Goal: Transaction & Acquisition: Purchase product/service

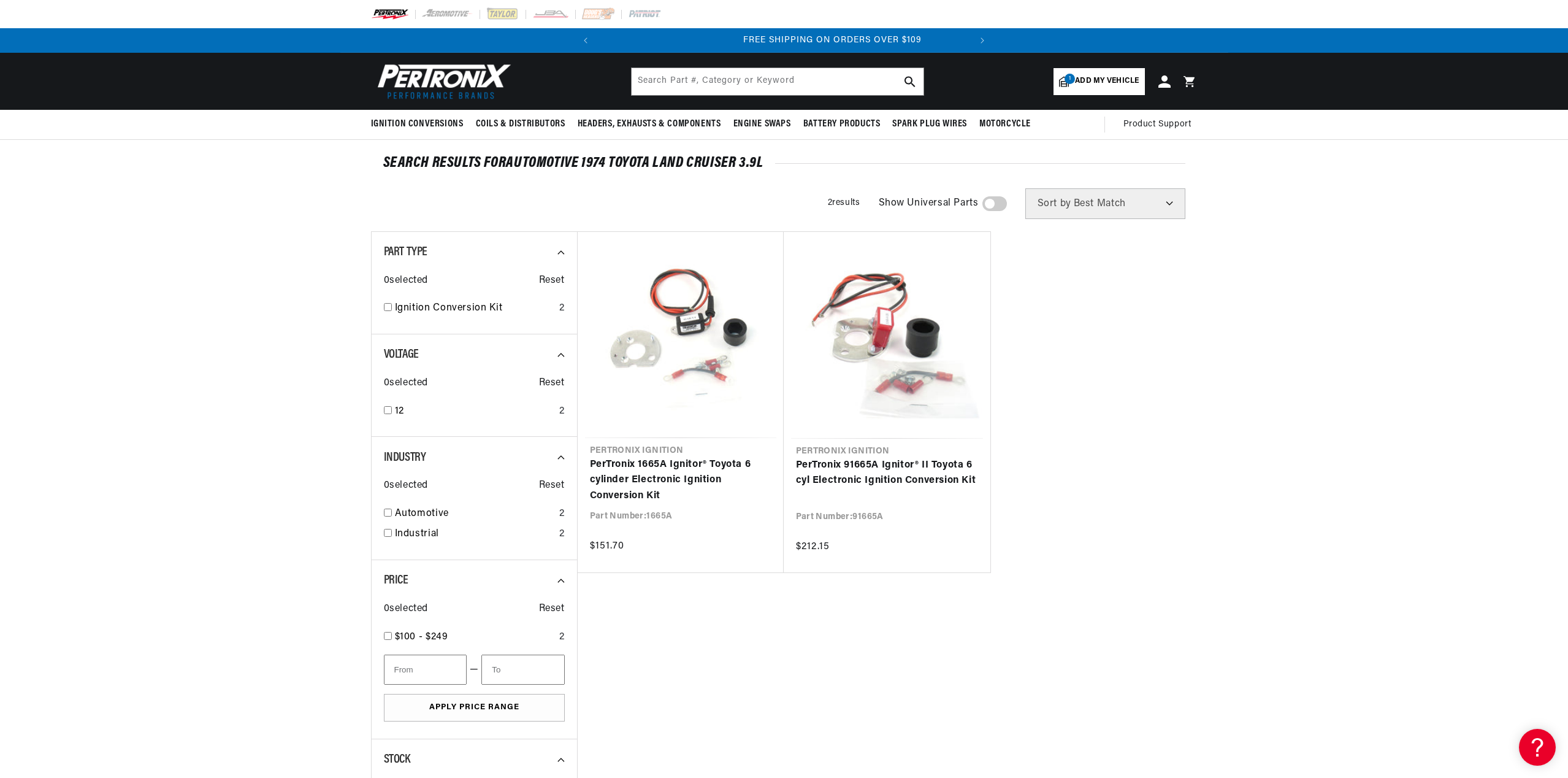
scroll to position [0, 372]
click at [791, 79] on input "text" at bounding box center [778, 81] width 292 height 27
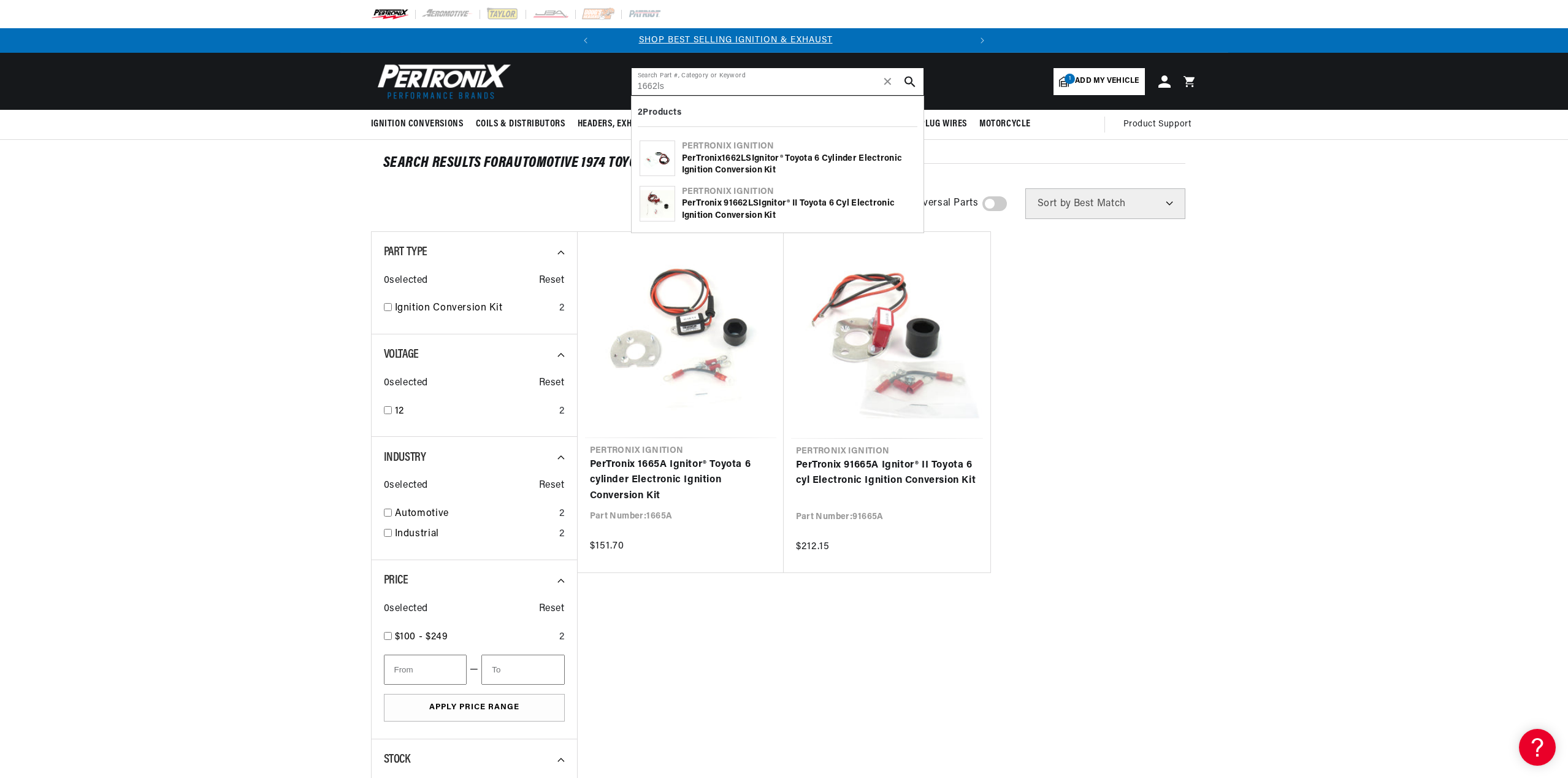
scroll to position [0, 0]
type input "1662ls"
click at [721, 163] on div "PerTronix 1662LS Ignitor® Toyota 6 cylinder Electronic Ignition Conversion Kit" at bounding box center [799, 164] width 234 height 24
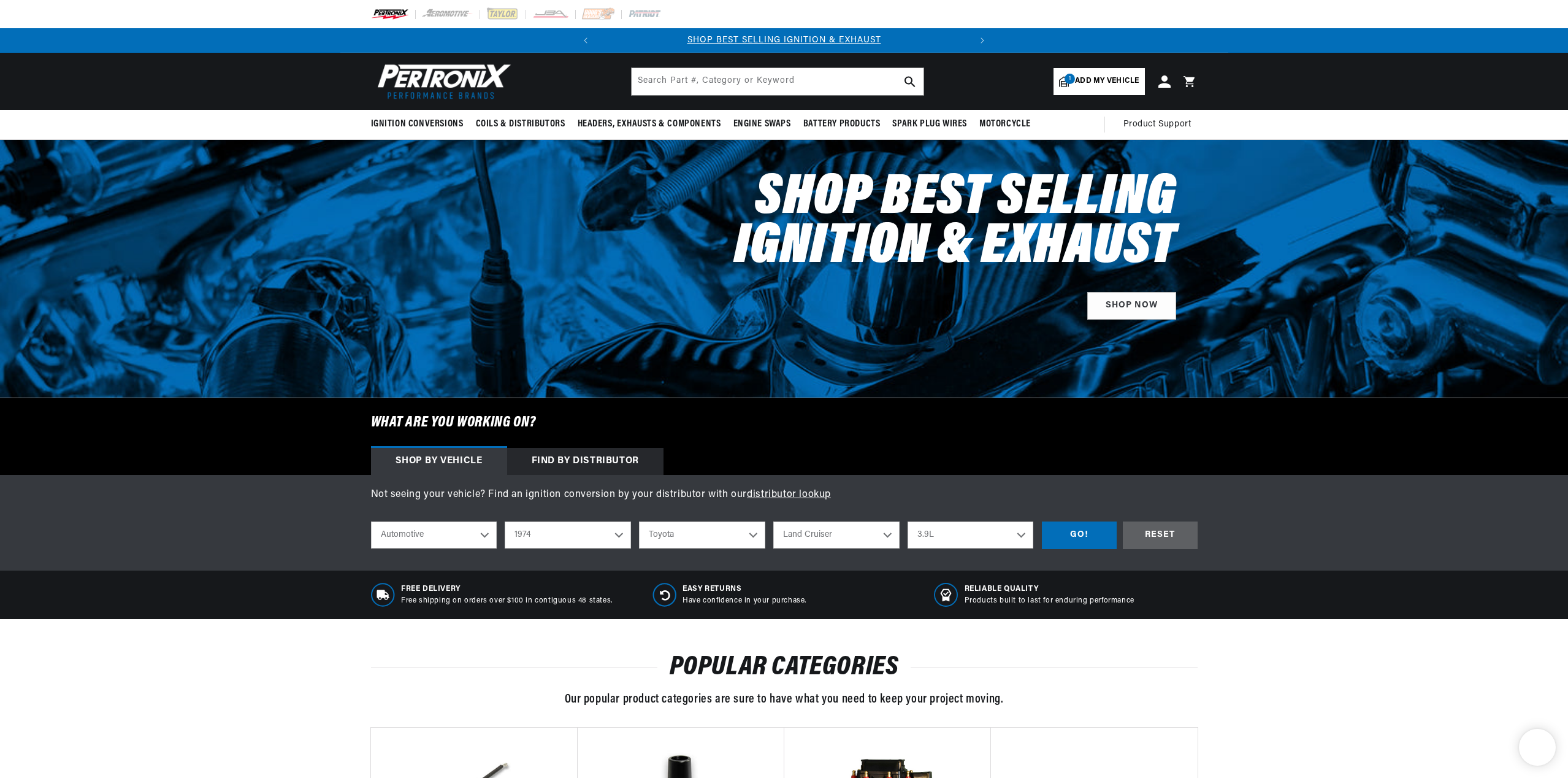
select select "1974"
select select "Toyota"
select select "Land-Cruiser"
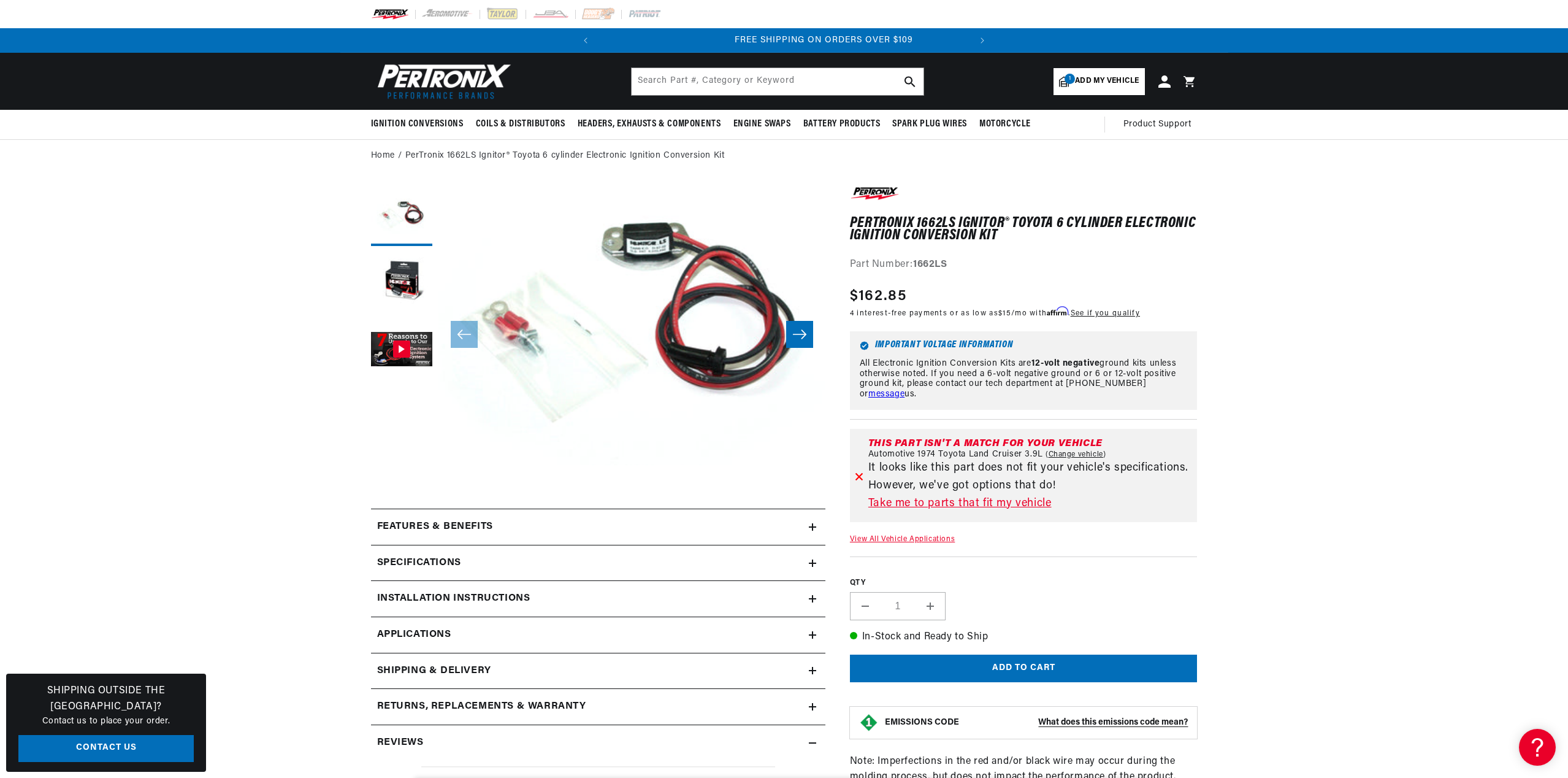
click at [814, 529] on icon at bounding box center [813, 527] width 7 height 7
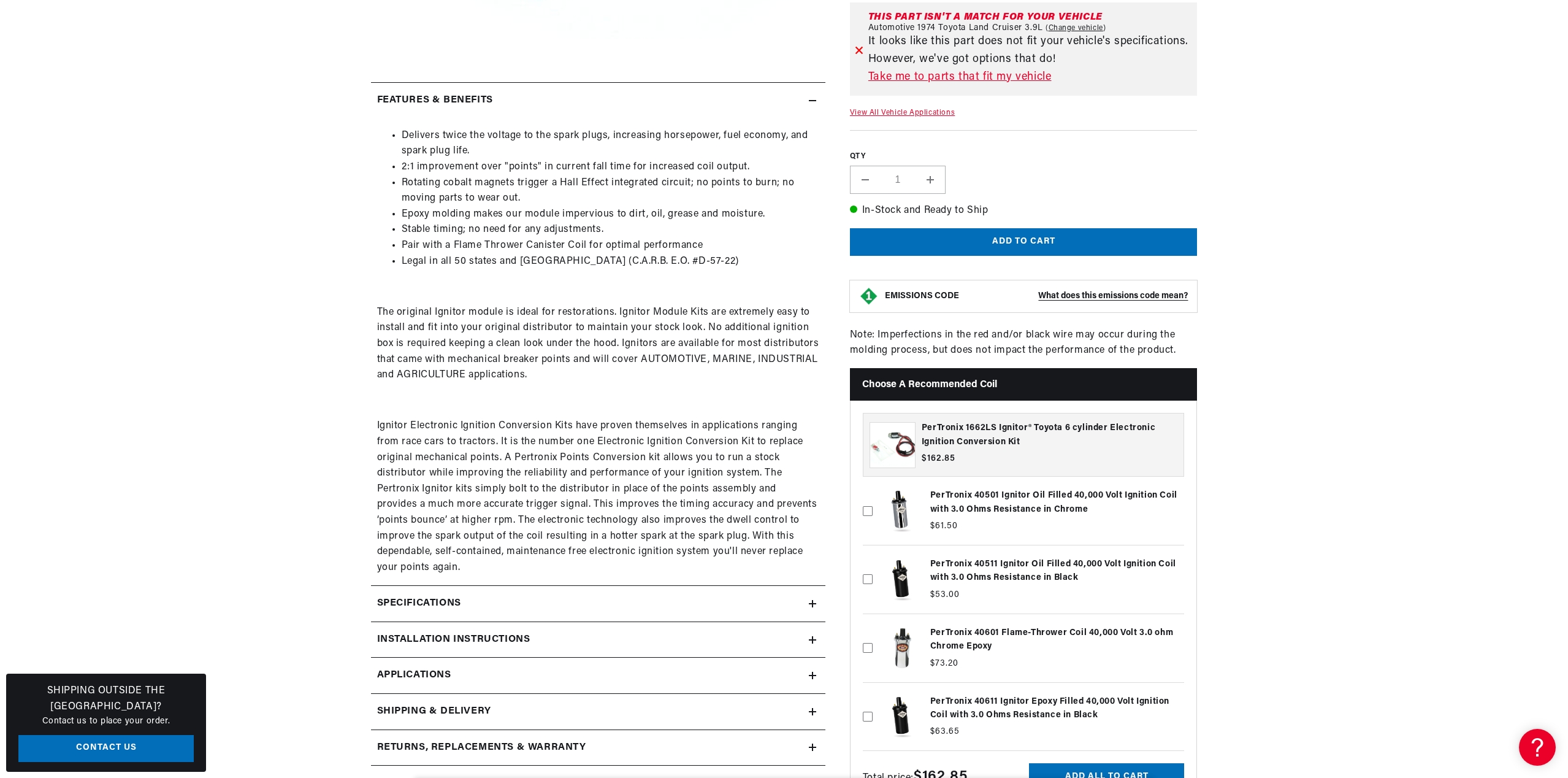
scroll to position [584, 0]
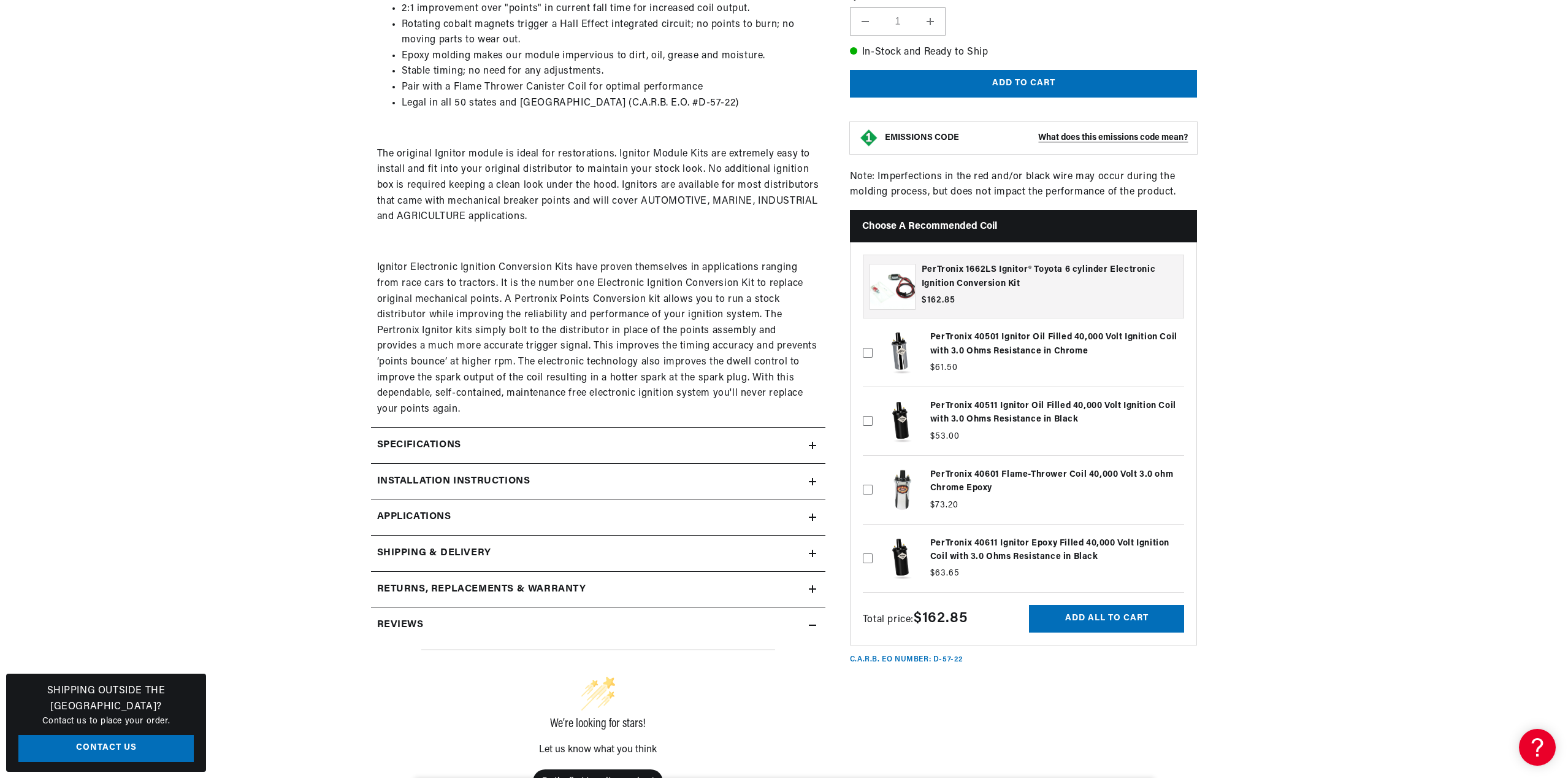
click at [812, 622] on icon at bounding box center [813, 625] width 7 height 7
click at [810, 585] on icon at bounding box center [813, 589] width 7 height 7
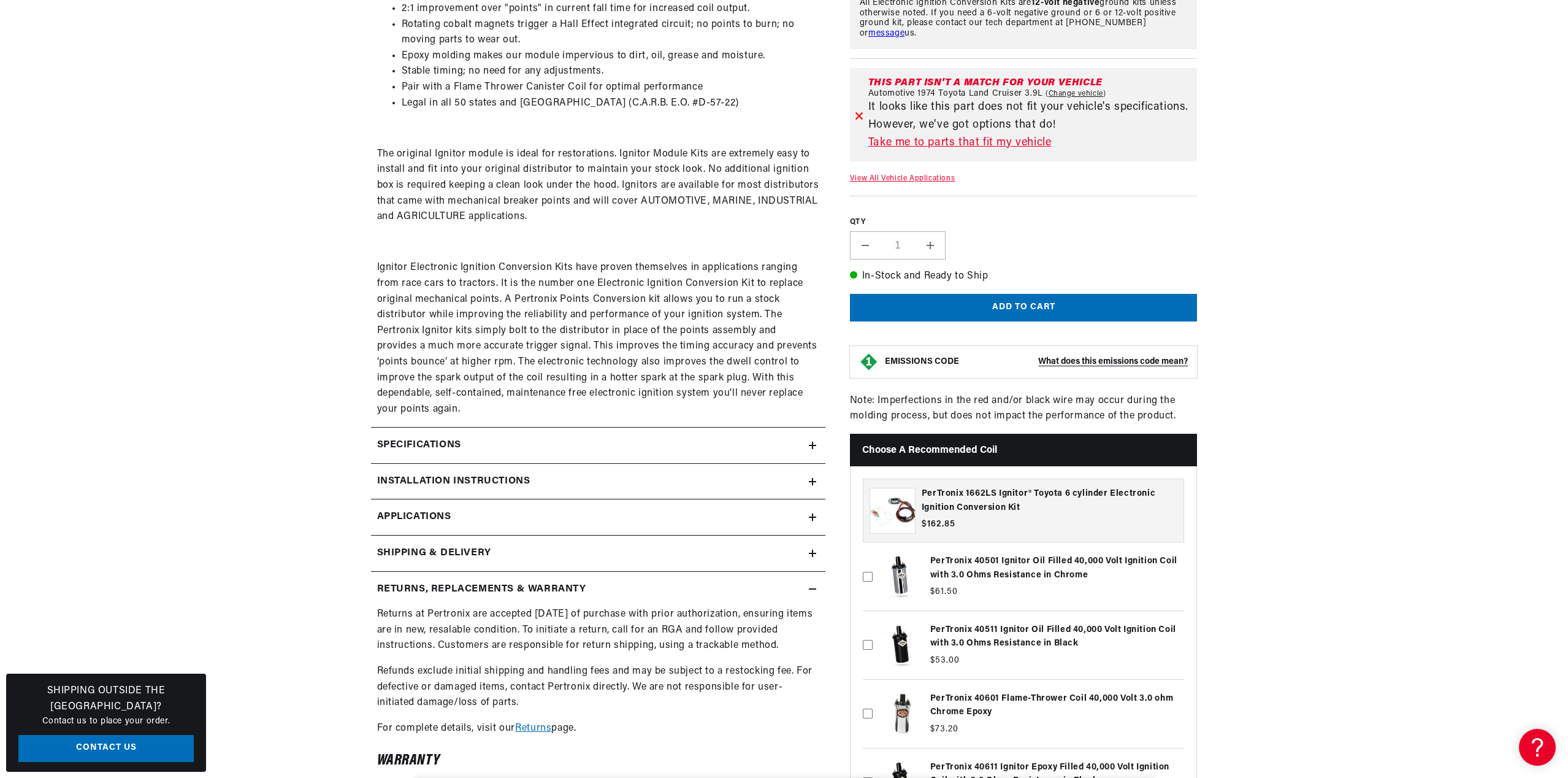
scroll to position [0, 372]
click at [816, 579] on summary "Returns, Replacements & Warranty" at bounding box center [598, 590] width 454 height 36
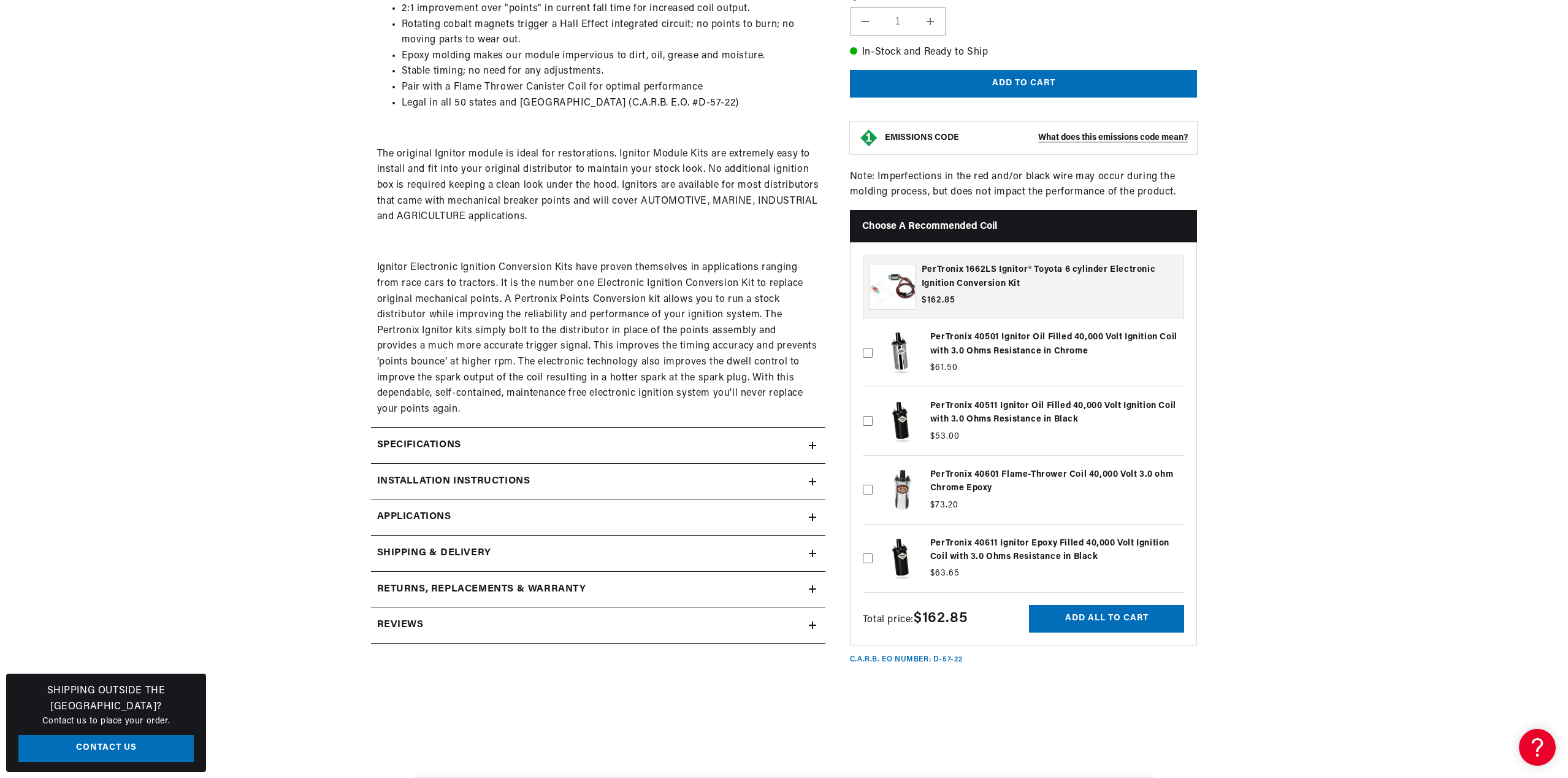
click at [815, 554] on icon at bounding box center [813, 554] width 7 height 0
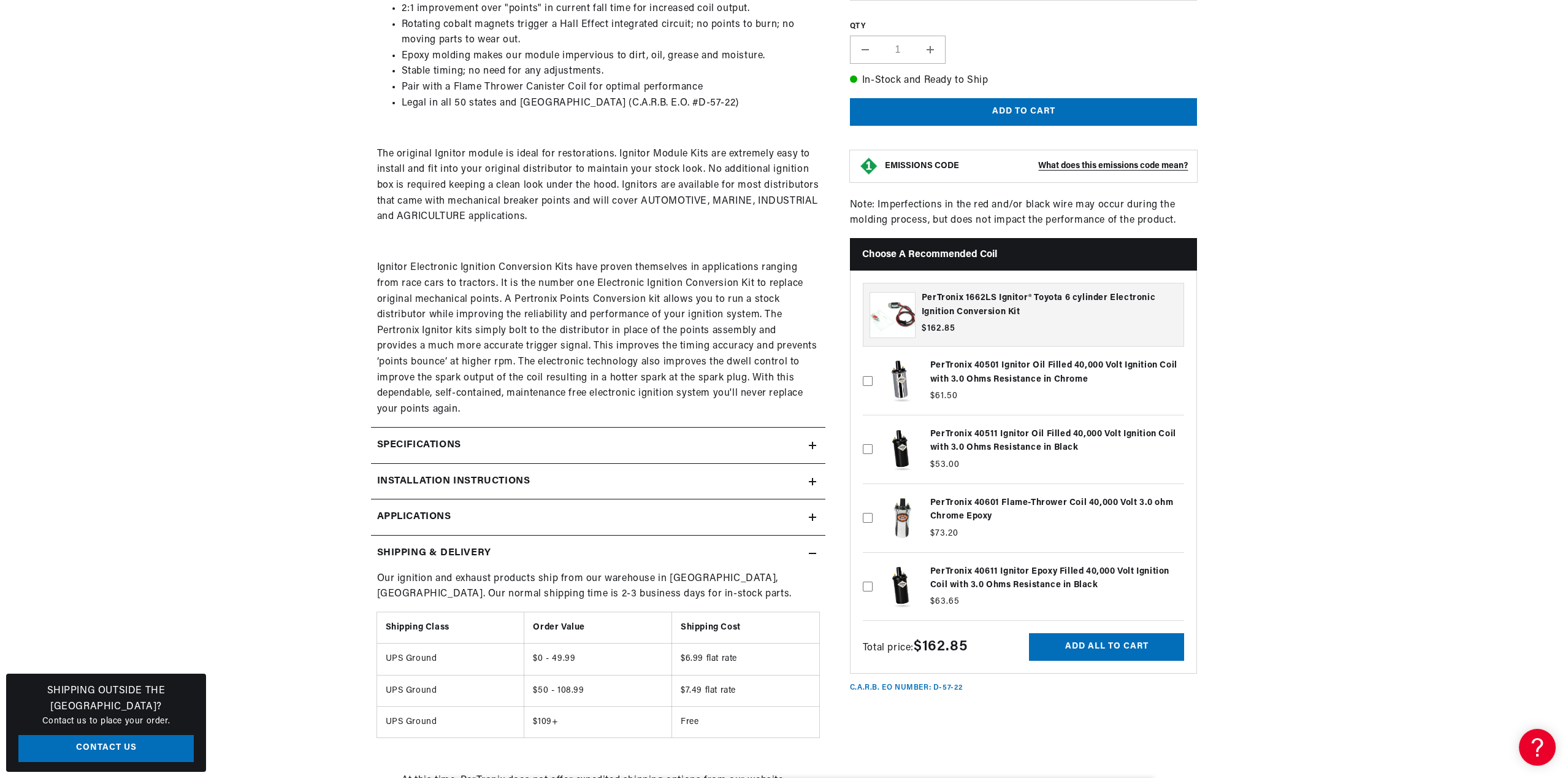
scroll to position [0, 0]
click at [815, 554] on icon at bounding box center [813, 554] width 7 height 0
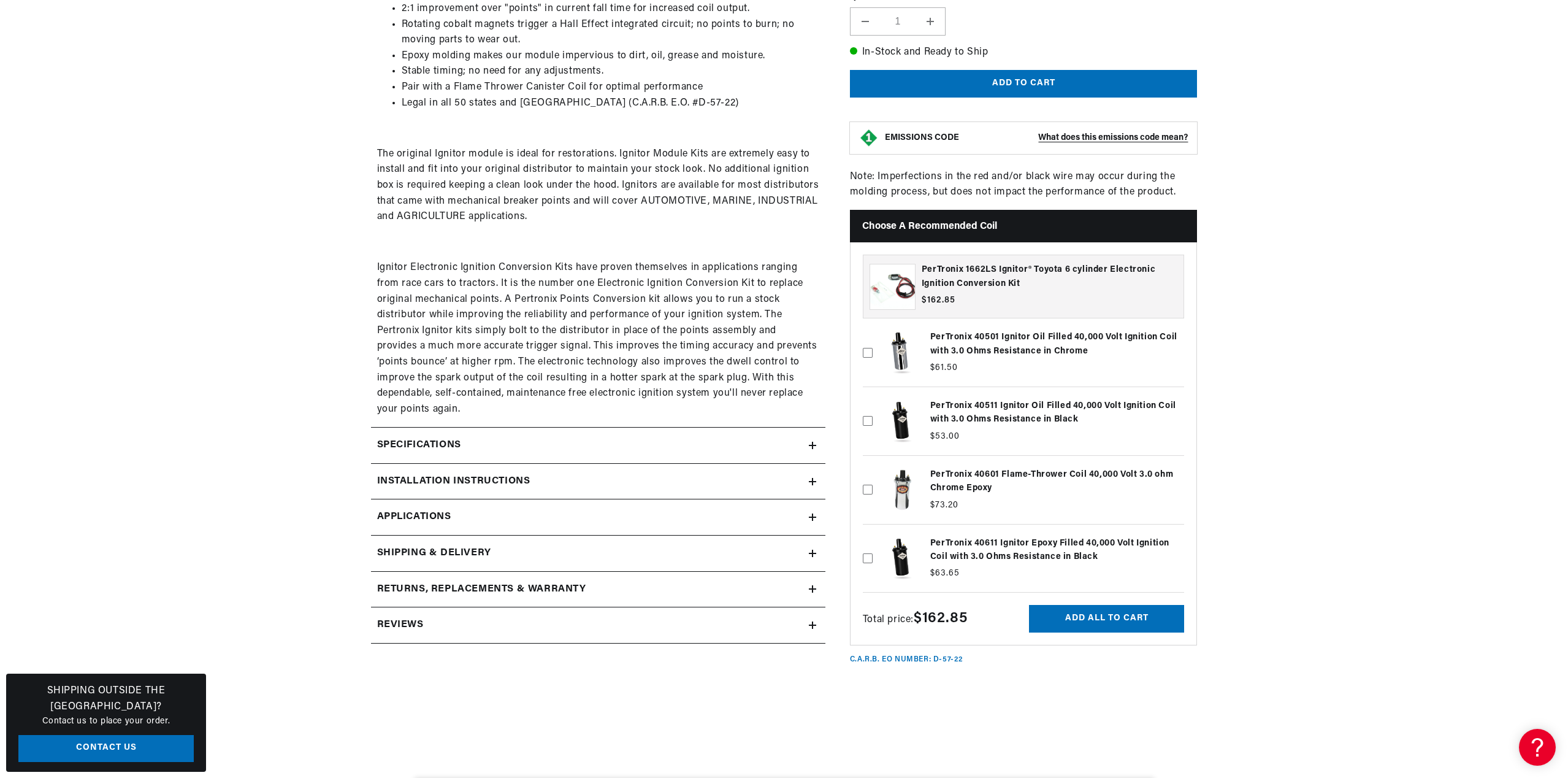
click at [815, 554] on icon at bounding box center [813, 554] width 7 height 0
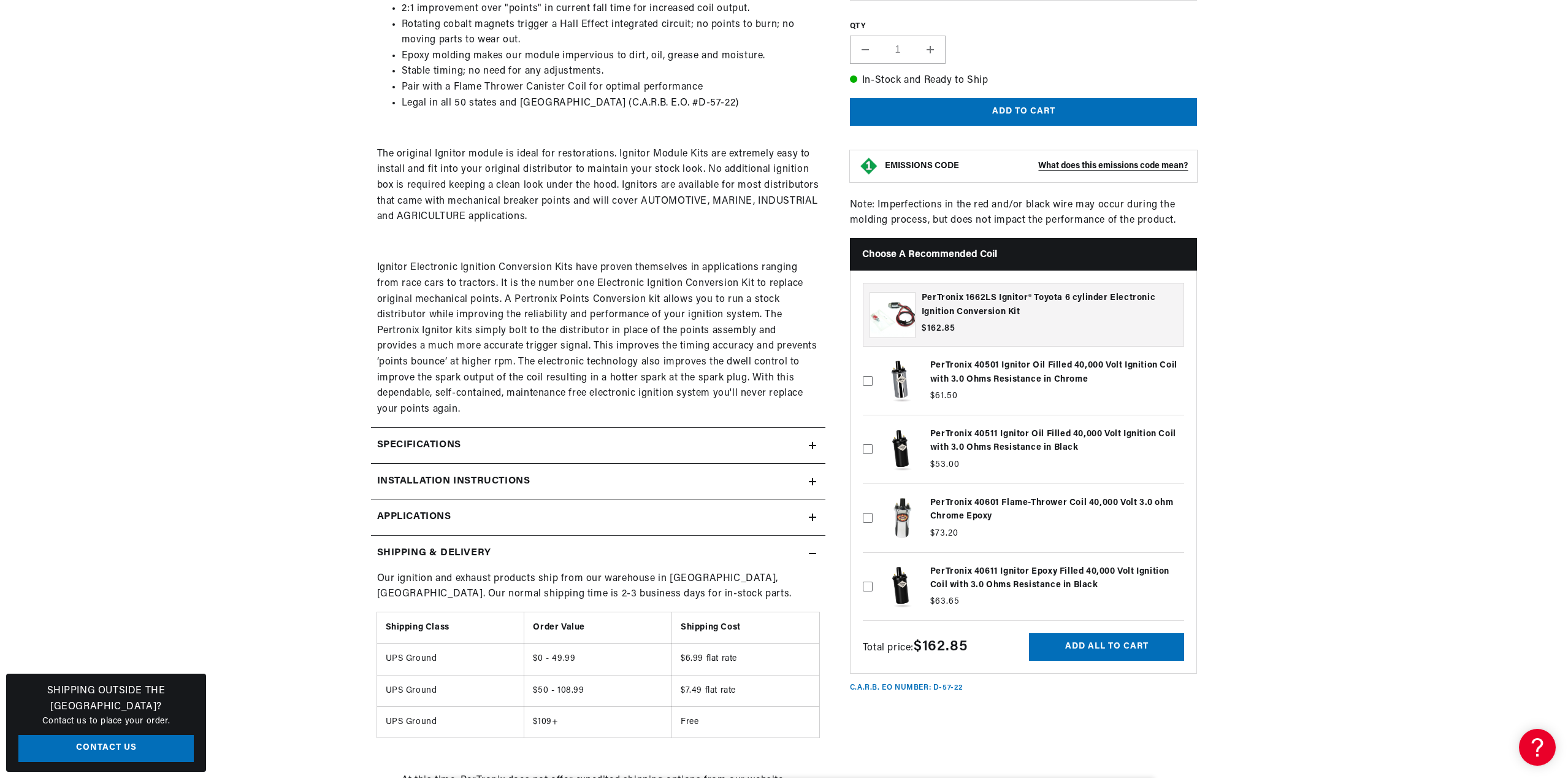
scroll to position [0, 372]
click at [815, 554] on icon at bounding box center [813, 554] width 7 height 0
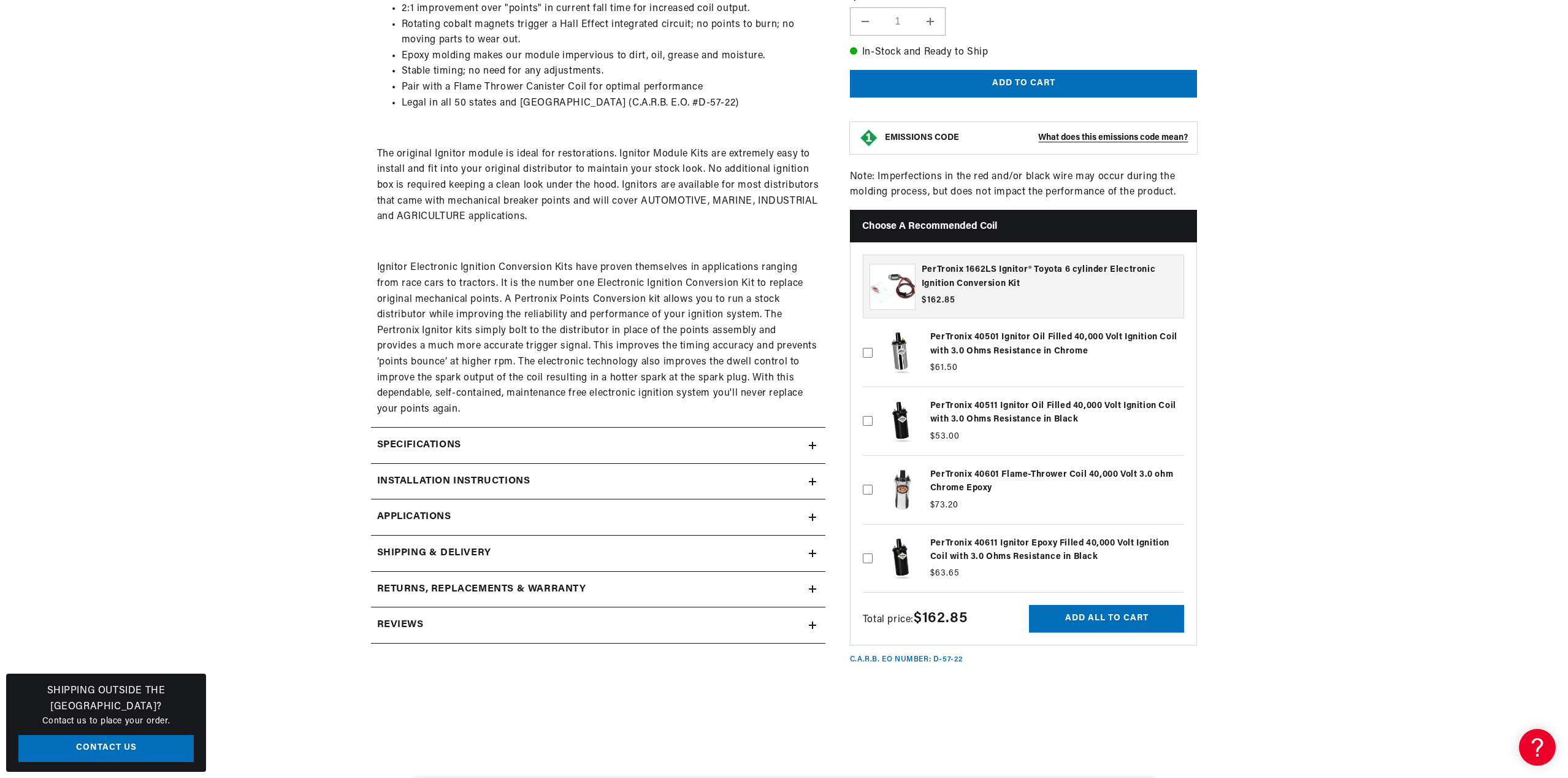
click at [811, 517] on icon at bounding box center [813, 517] width 7 height 0
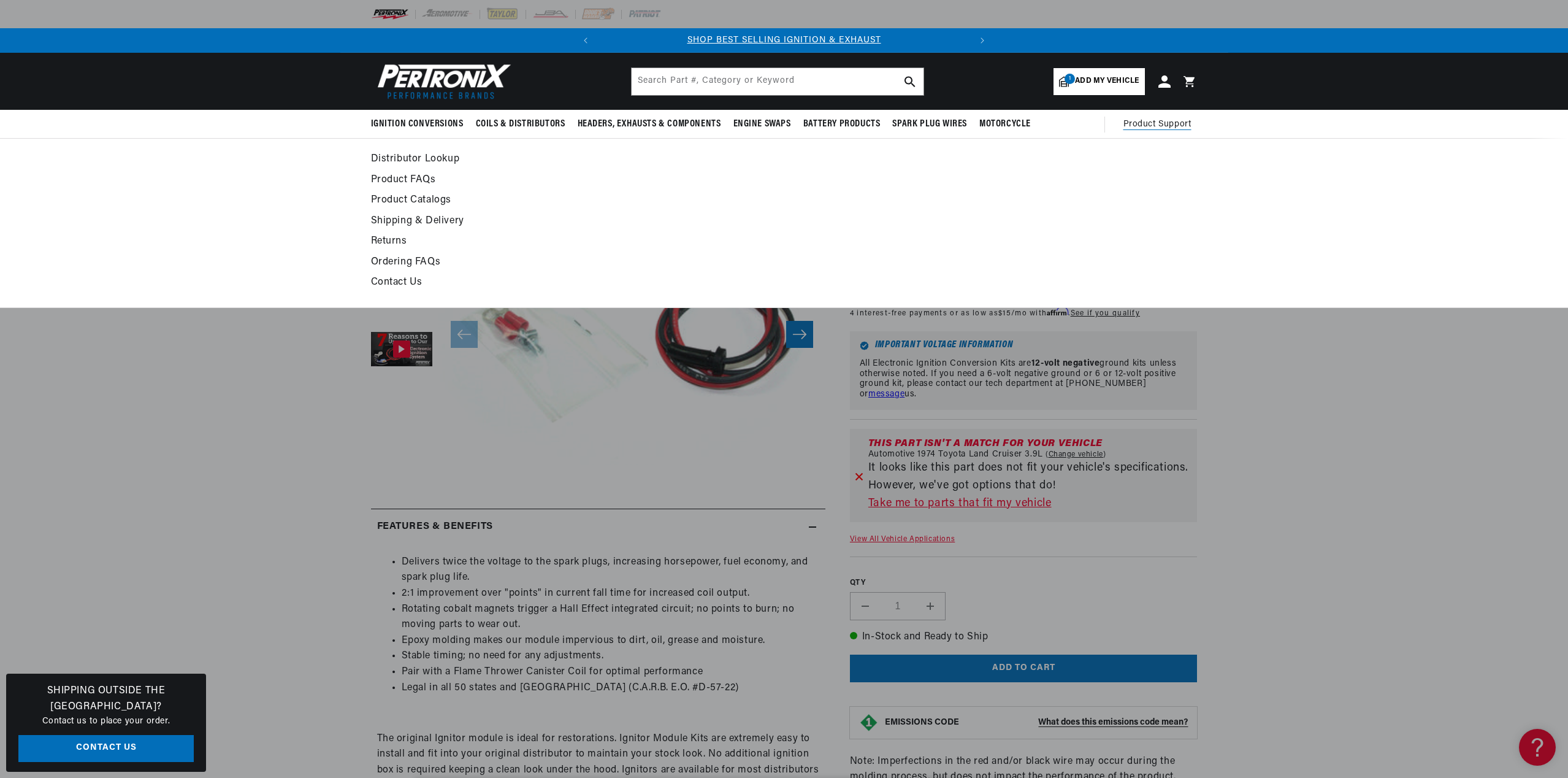
click at [378, 281] on link "Contact Us" at bounding box center [673, 283] width 603 height 18
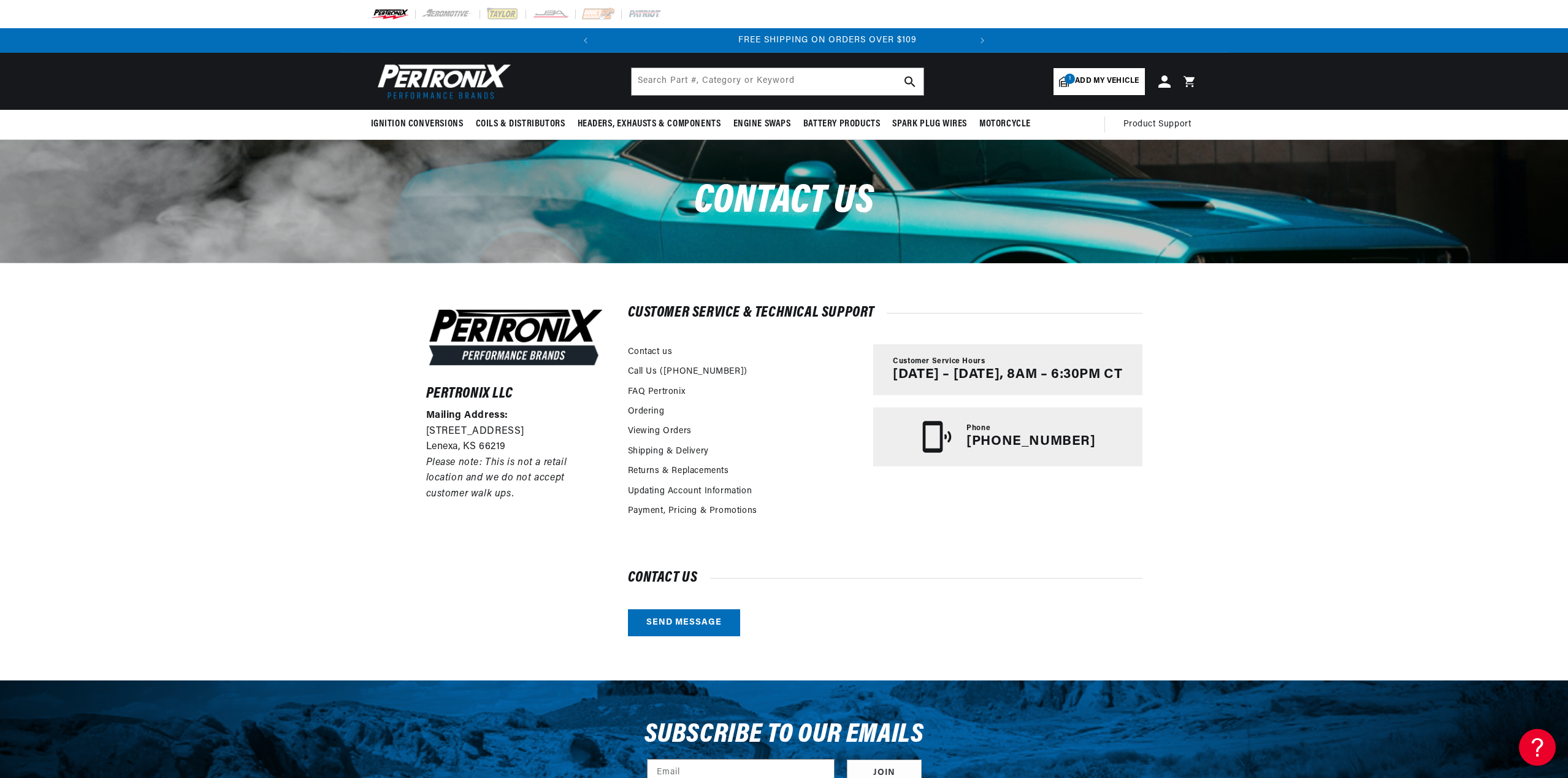
scroll to position [0, 372]
click at [722, 78] on input "text" at bounding box center [778, 81] width 292 height 27
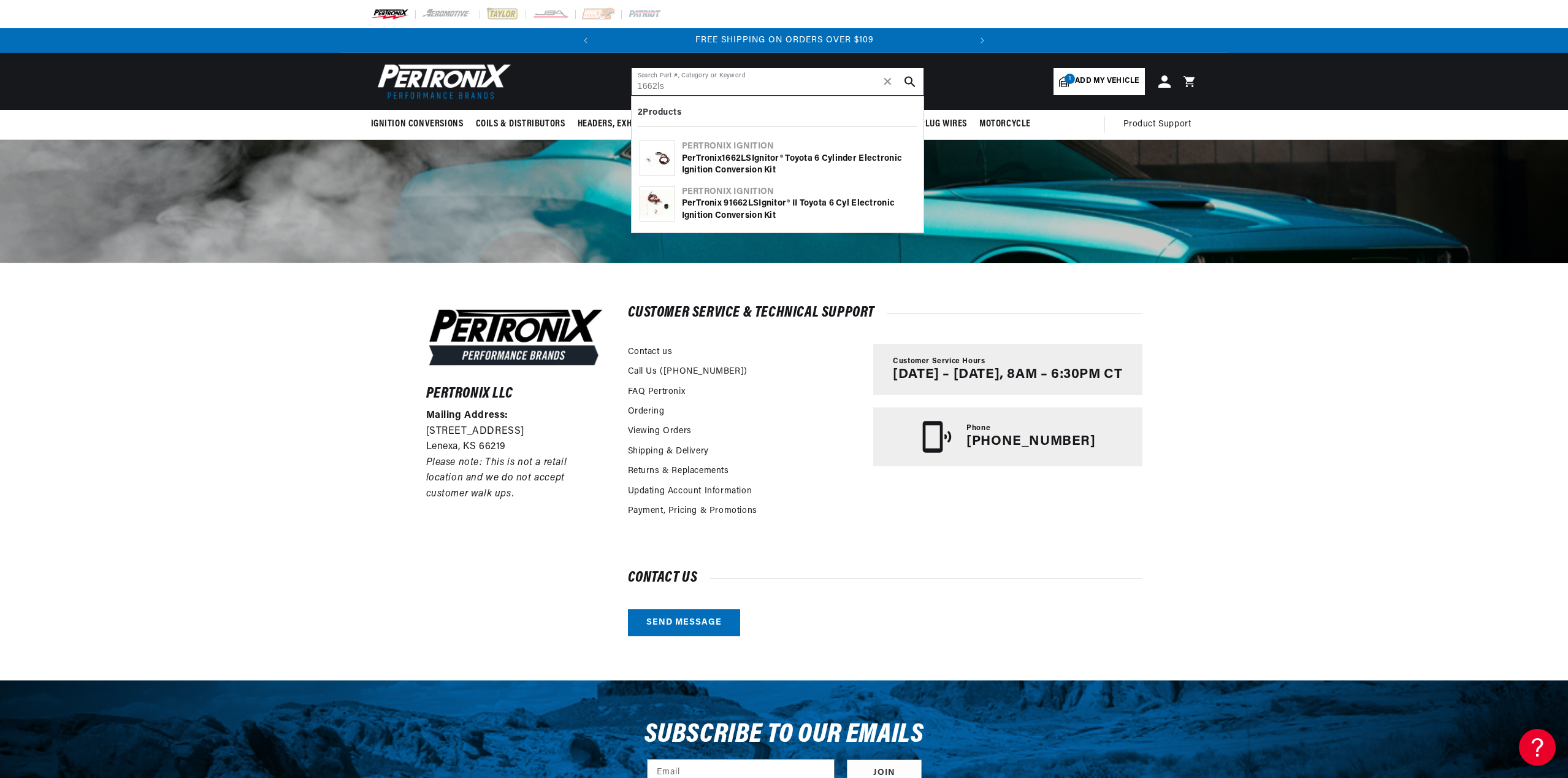
type input "1662ls"
click at [802, 213] on div "PerTronix 9 1662LS Ignitor® II Toyota 6 cyl Electronic Ignition Conversion Kit" at bounding box center [799, 209] width 234 height 24
